Goal: Complete application form: Complete application form

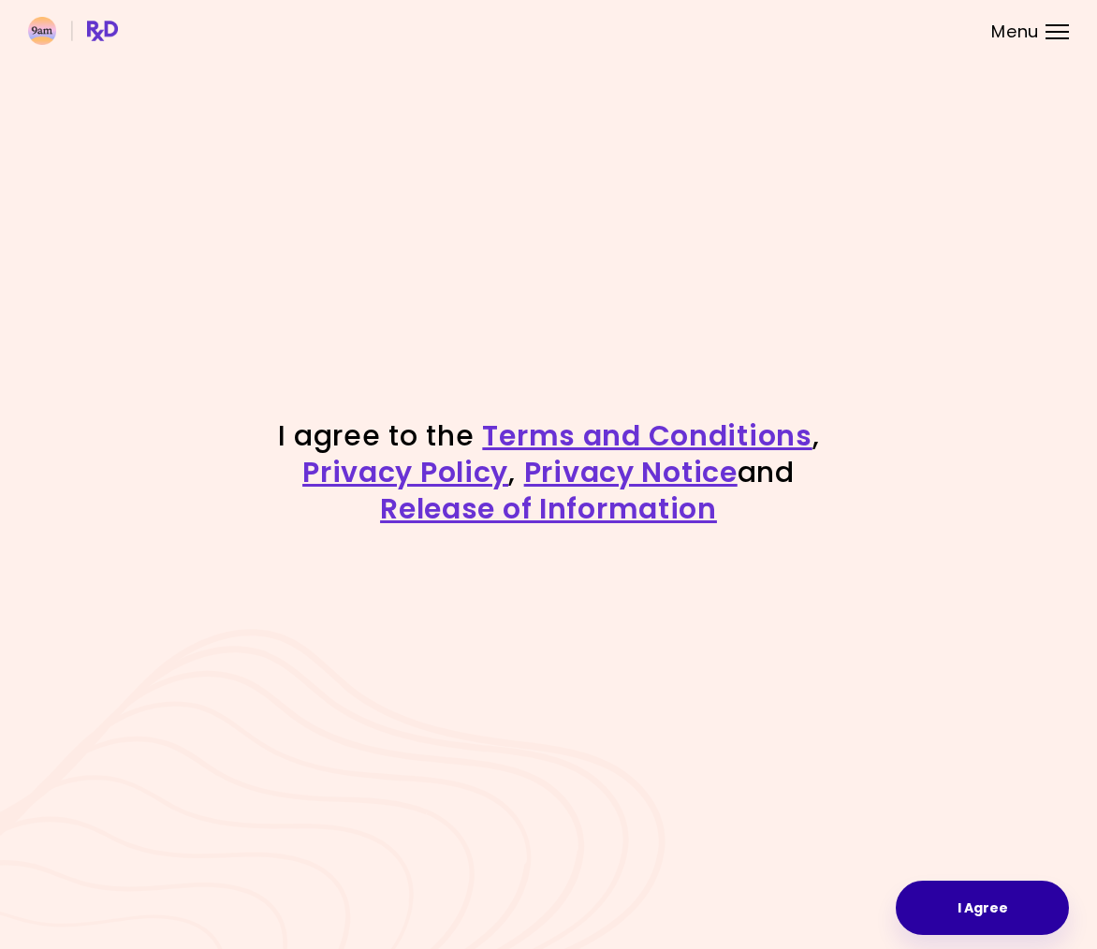
click at [945, 908] on button "I Agree" at bounding box center [982, 908] width 173 height 54
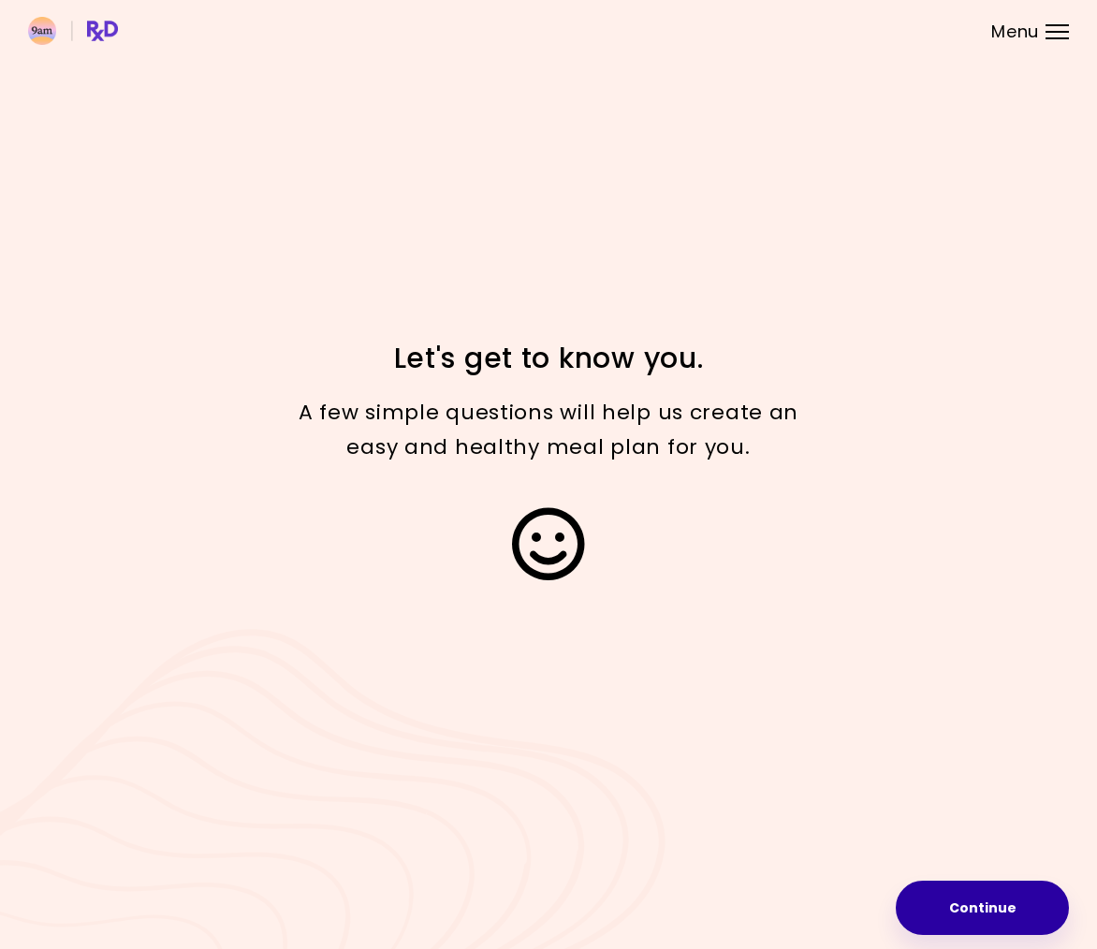
click at [994, 910] on button "Continue" at bounding box center [982, 908] width 173 height 54
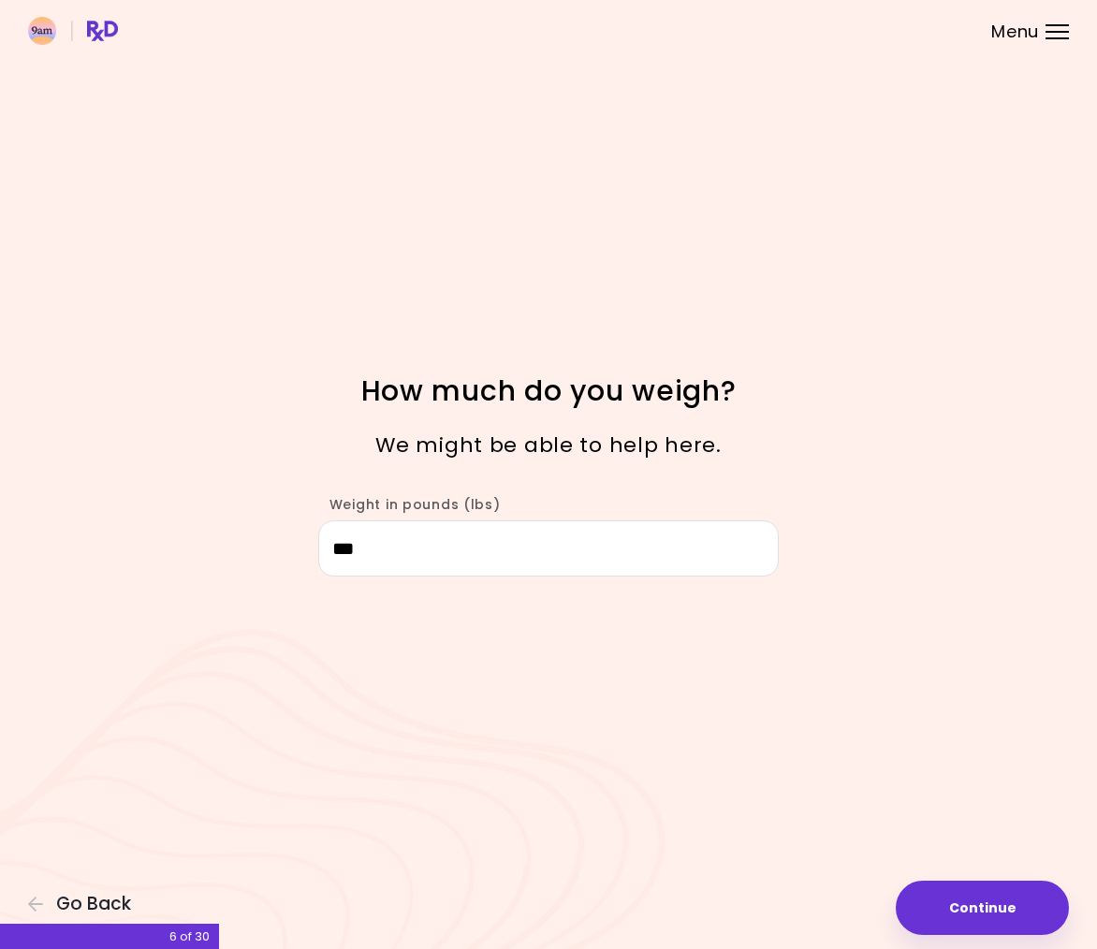
click at [1052, 36] on div "Menu" at bounding box center [1056, 31] width 23 height 15
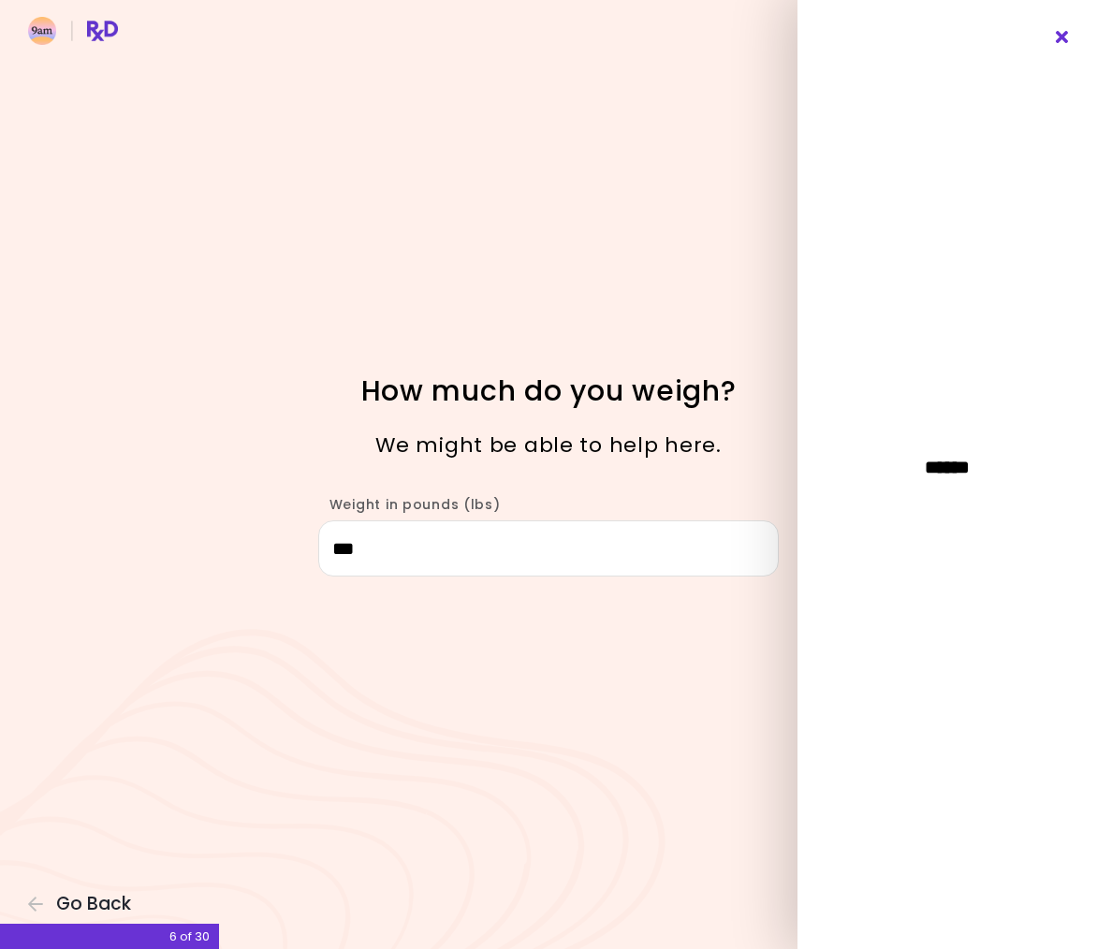
click at [1061, 37] on icon "Close" at bounding box center [1063, 37] width 18 height 13
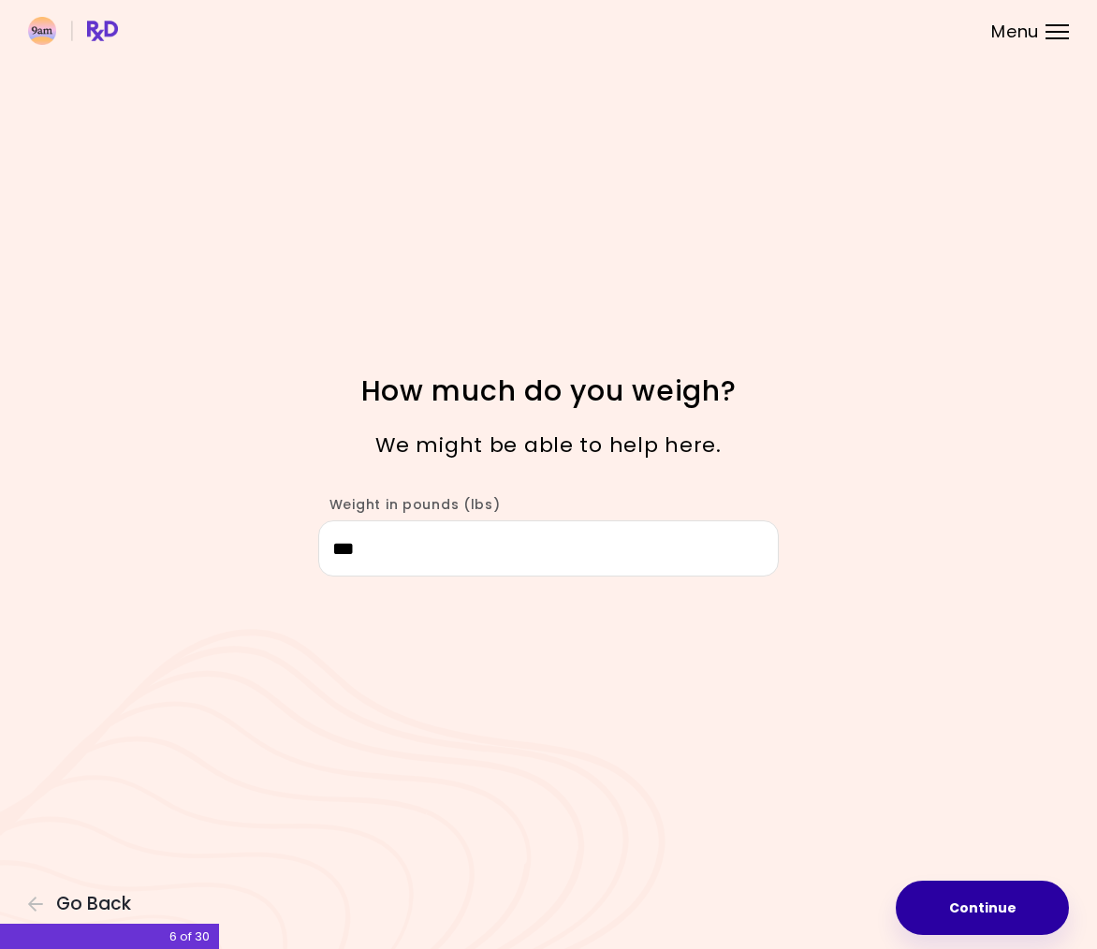
click at [986, 900] on button "Continue" at bounding box center [982, 908] width 173 height 54
select select "****"
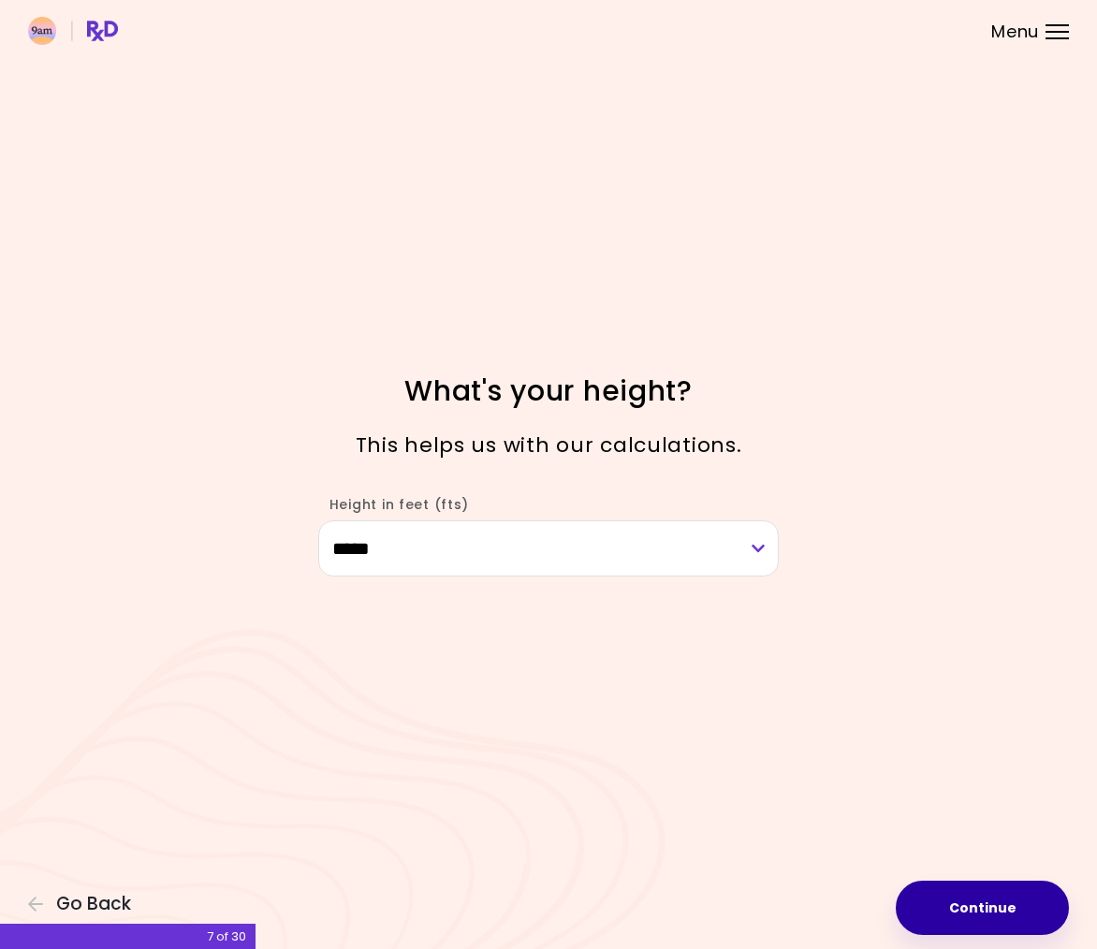
click at [986, 900] on button "Continue" at bounding box center [982, 908] width 173 height 54
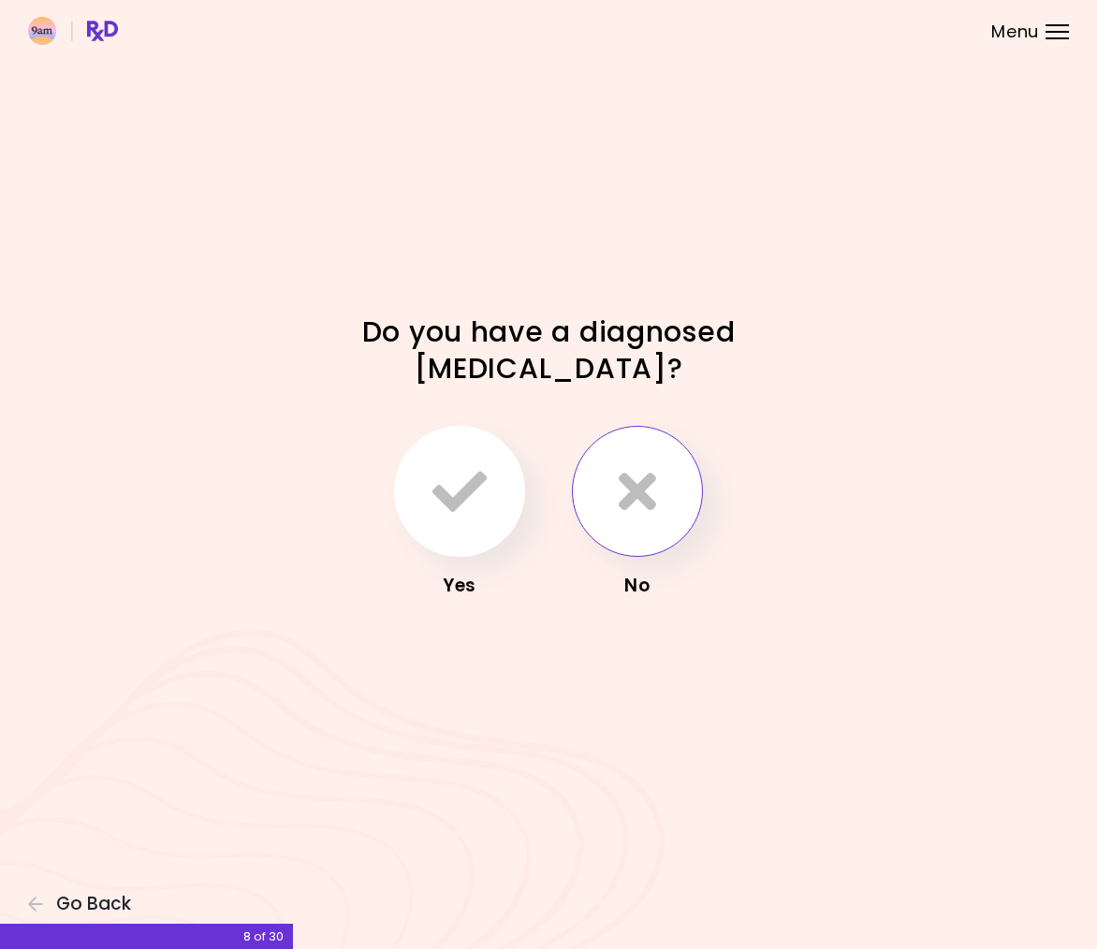
click at [672, 488] on button "button" at bounding box center [637, 491] width 131 height 131
